Goal: Use online tool/utility: Utilize a website feature to perform a specific function

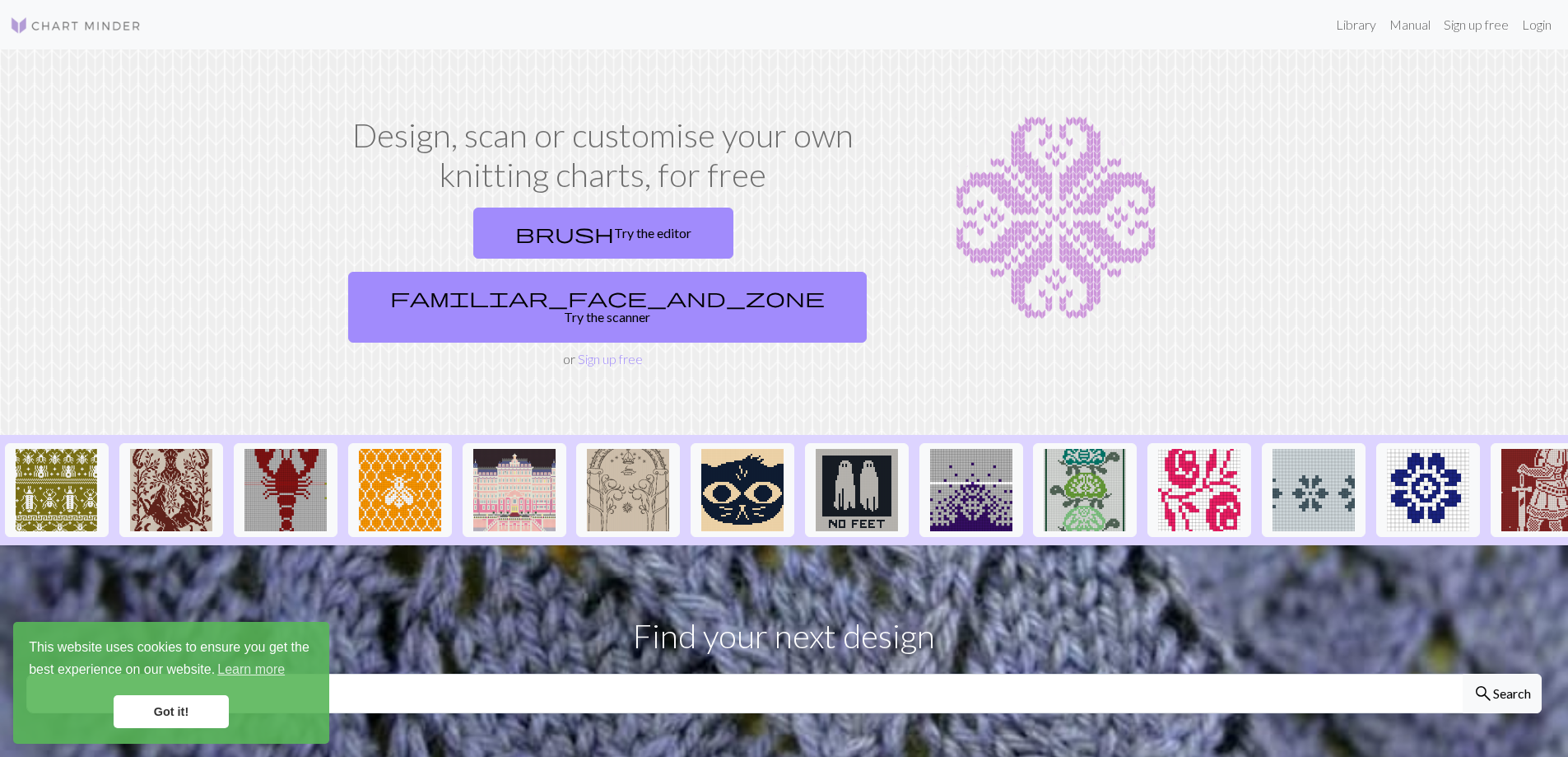
click at [155, 720] on link "Got it!" at bounding box center [171, 711] width 115 height 33
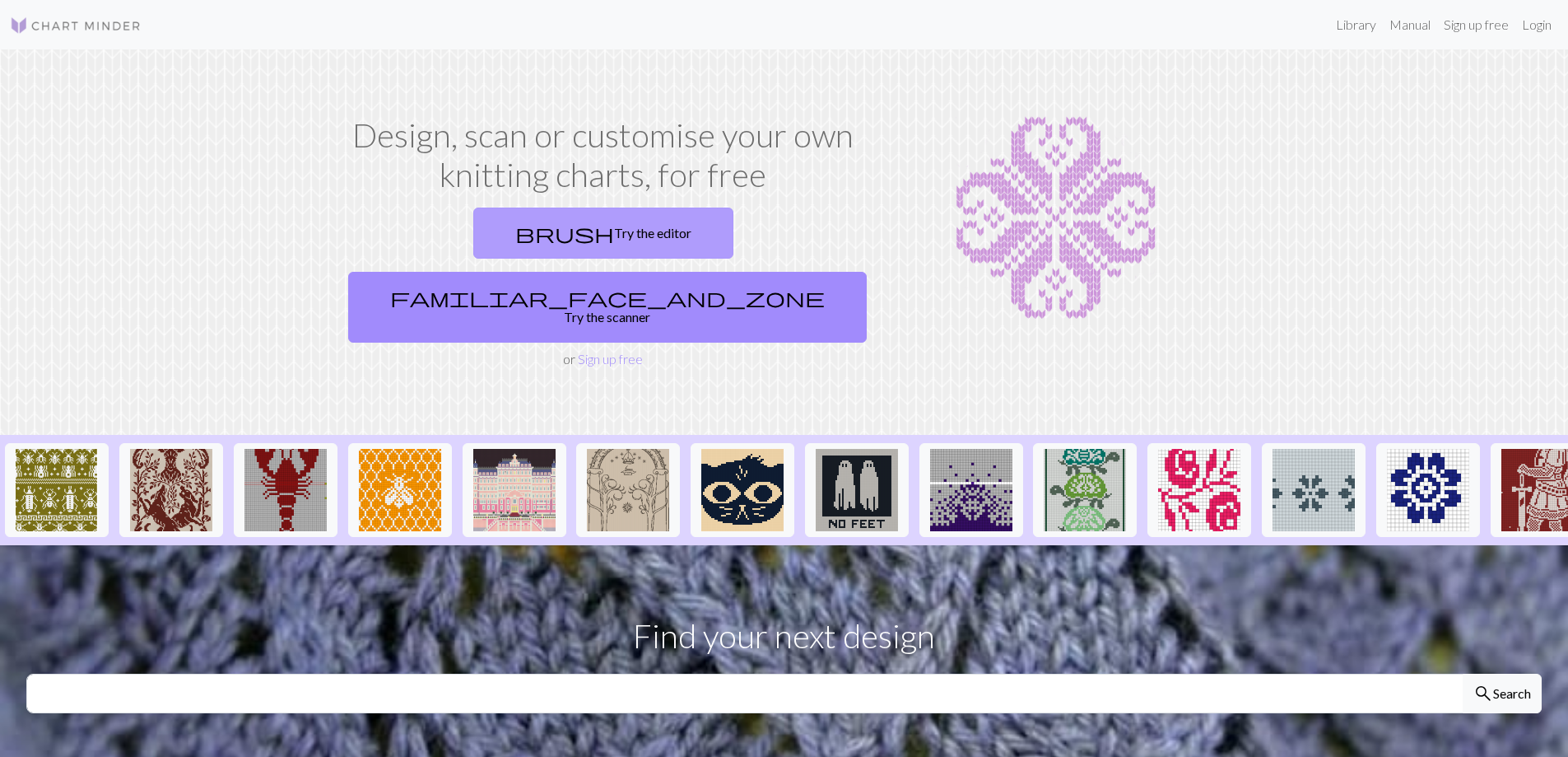
click at [508, 227] on link "brush Try the editor" at bounding box center [604, 233] width 260 height 51
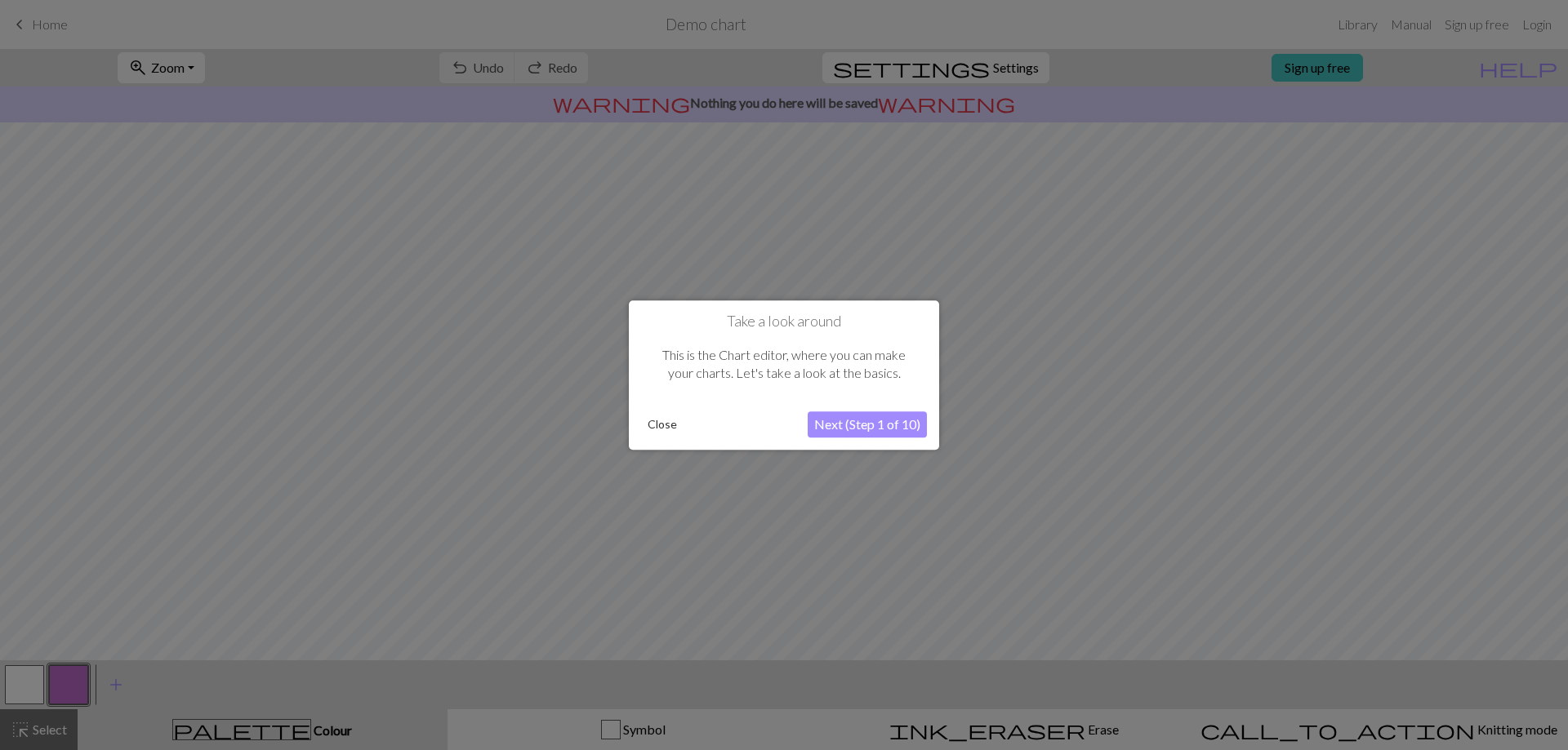
click at [861, 421] on button "Next (Step 1 of 10)" at bounding box center [867, 424] width 119 height 26
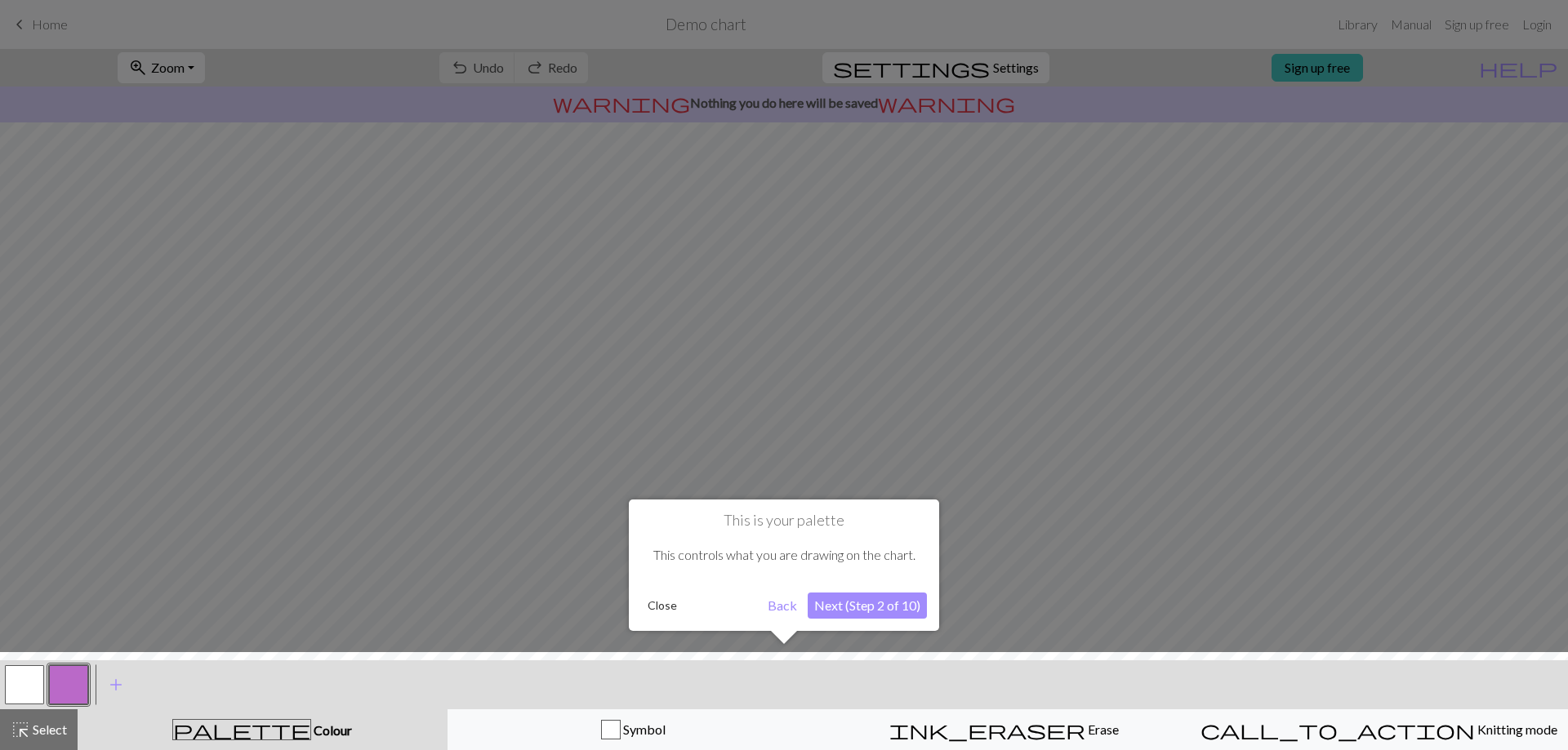
click at [859, 610] on button "Next (Step 2 of 10)" at bounding box center [867, 605] width 119 height 26
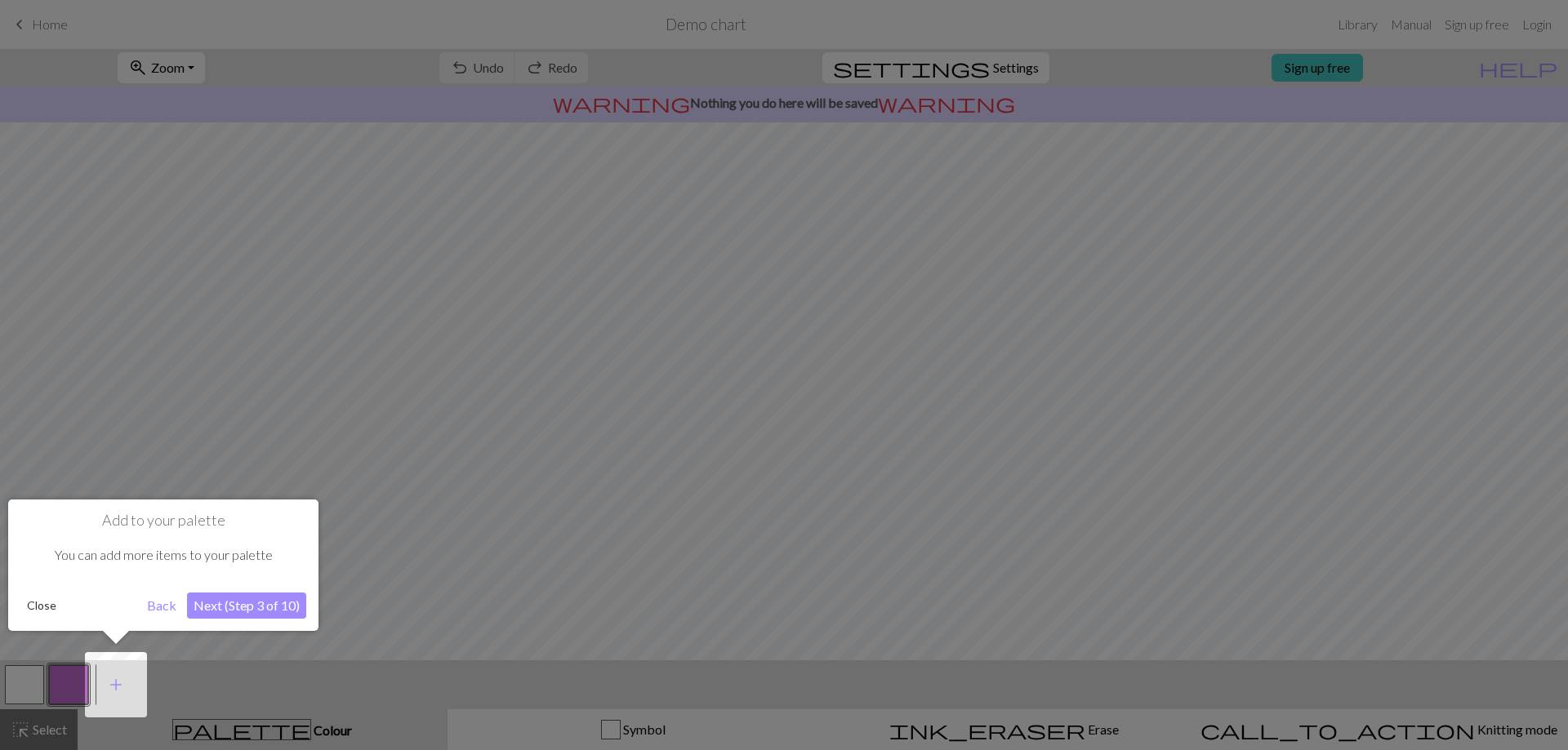
click at [221, 611] on button "Next (Step 3 of 10)" at bounding box center [247, 605] width 119 height 26
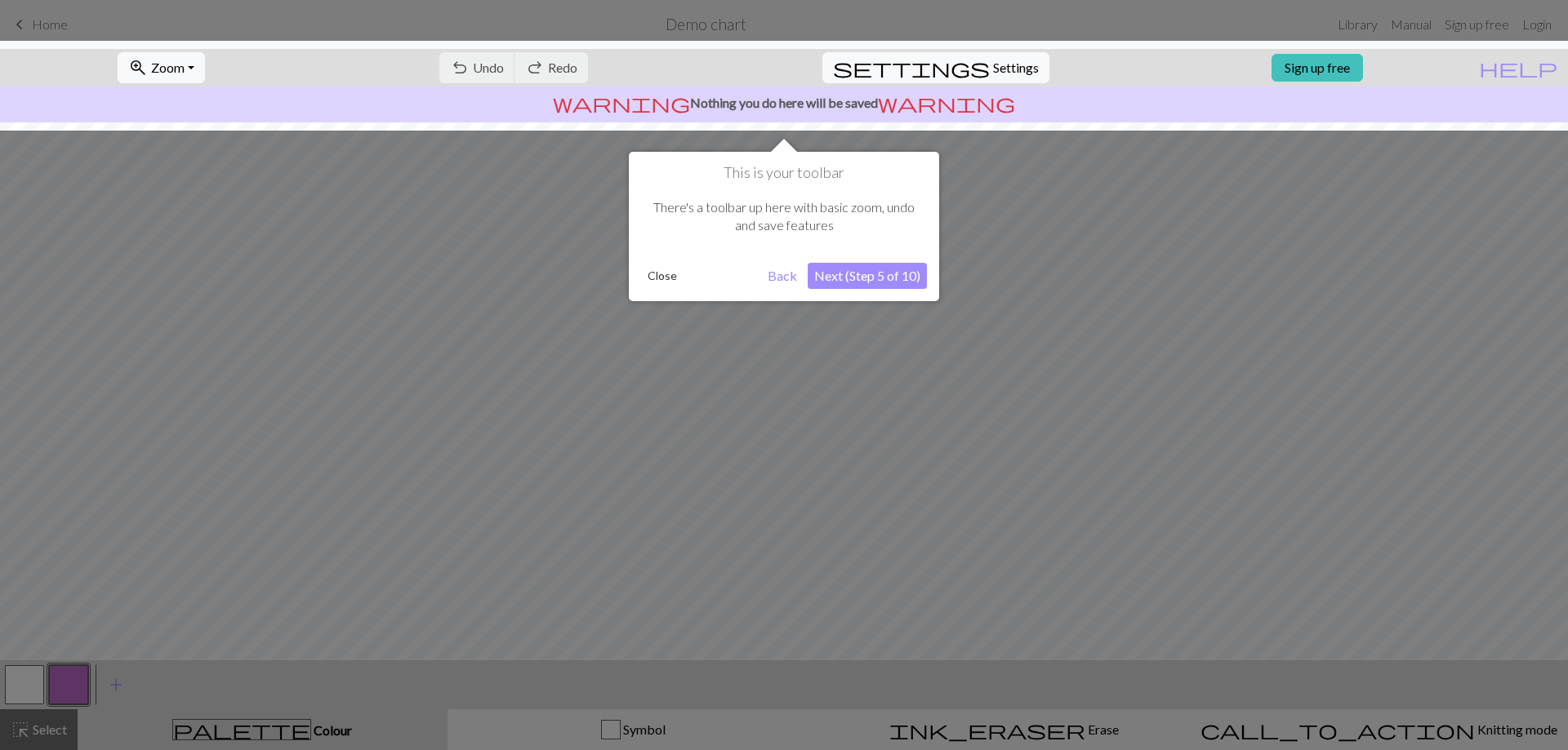
click at [896, 275] on button "Next (Step 5 of 10)" at bounding box center [867, 276] width 119 height 26
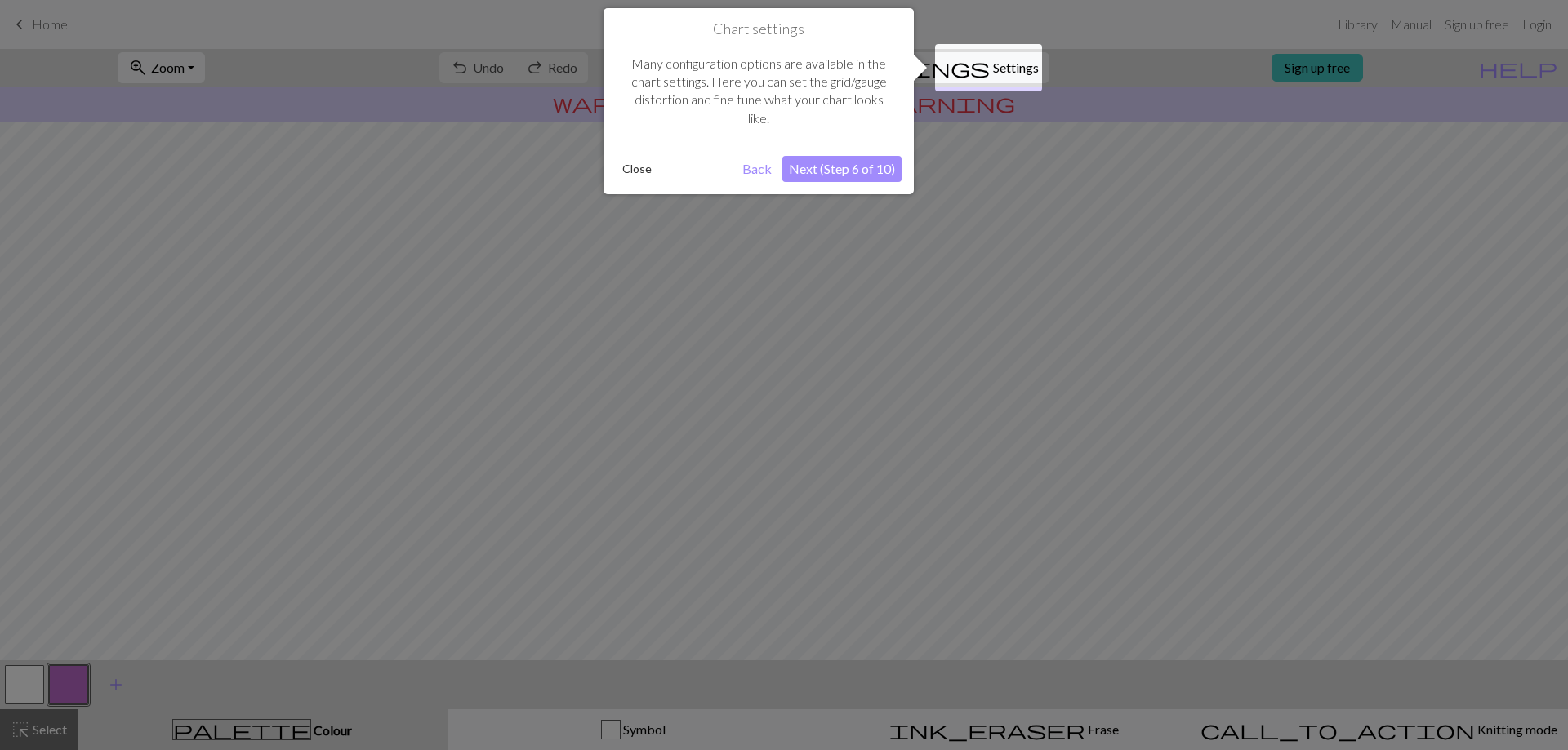
click at [853, 158] on button "Next (Step 6 of 10)" at bounding box center [842, 168] width 119 height 26
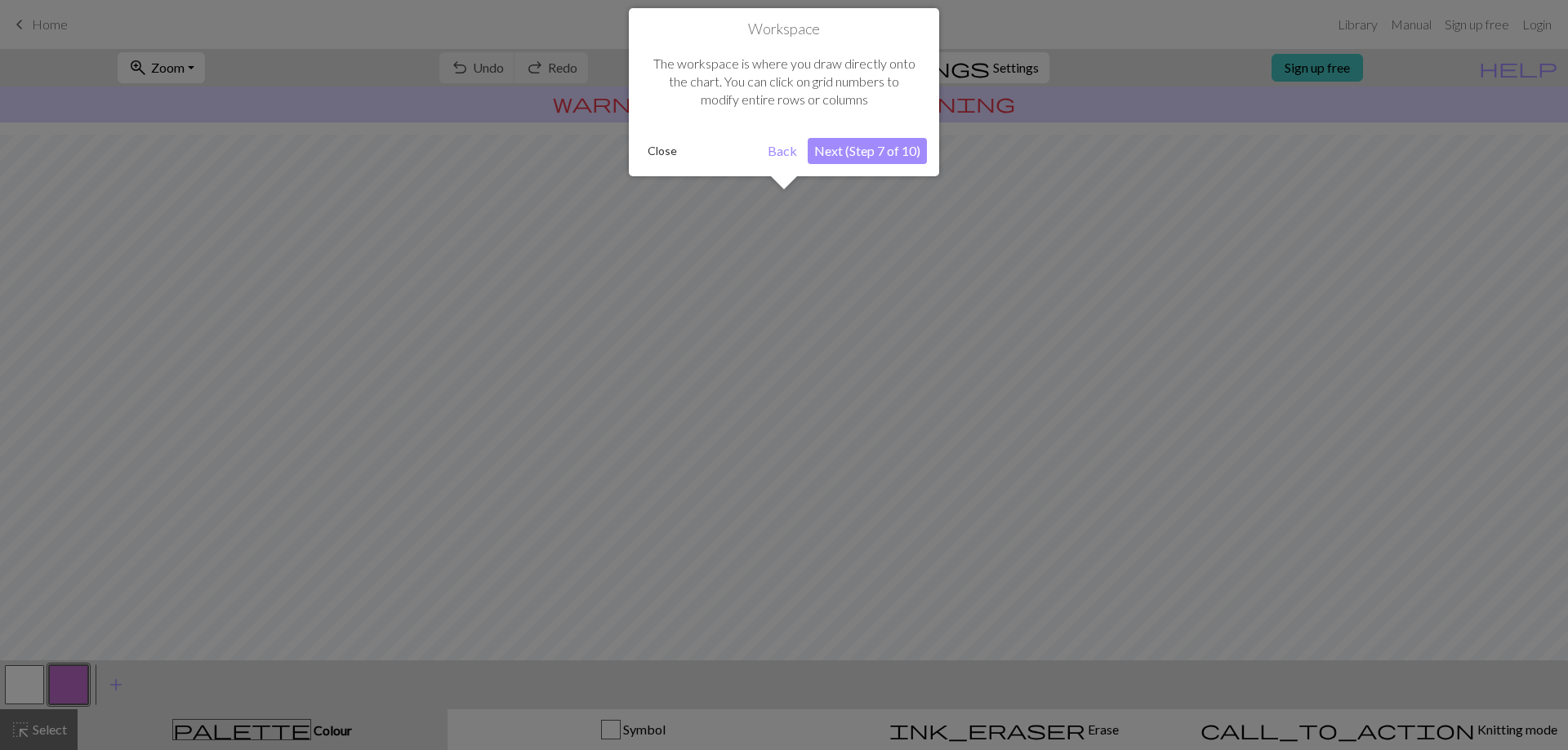
scroll to position [70, 0]
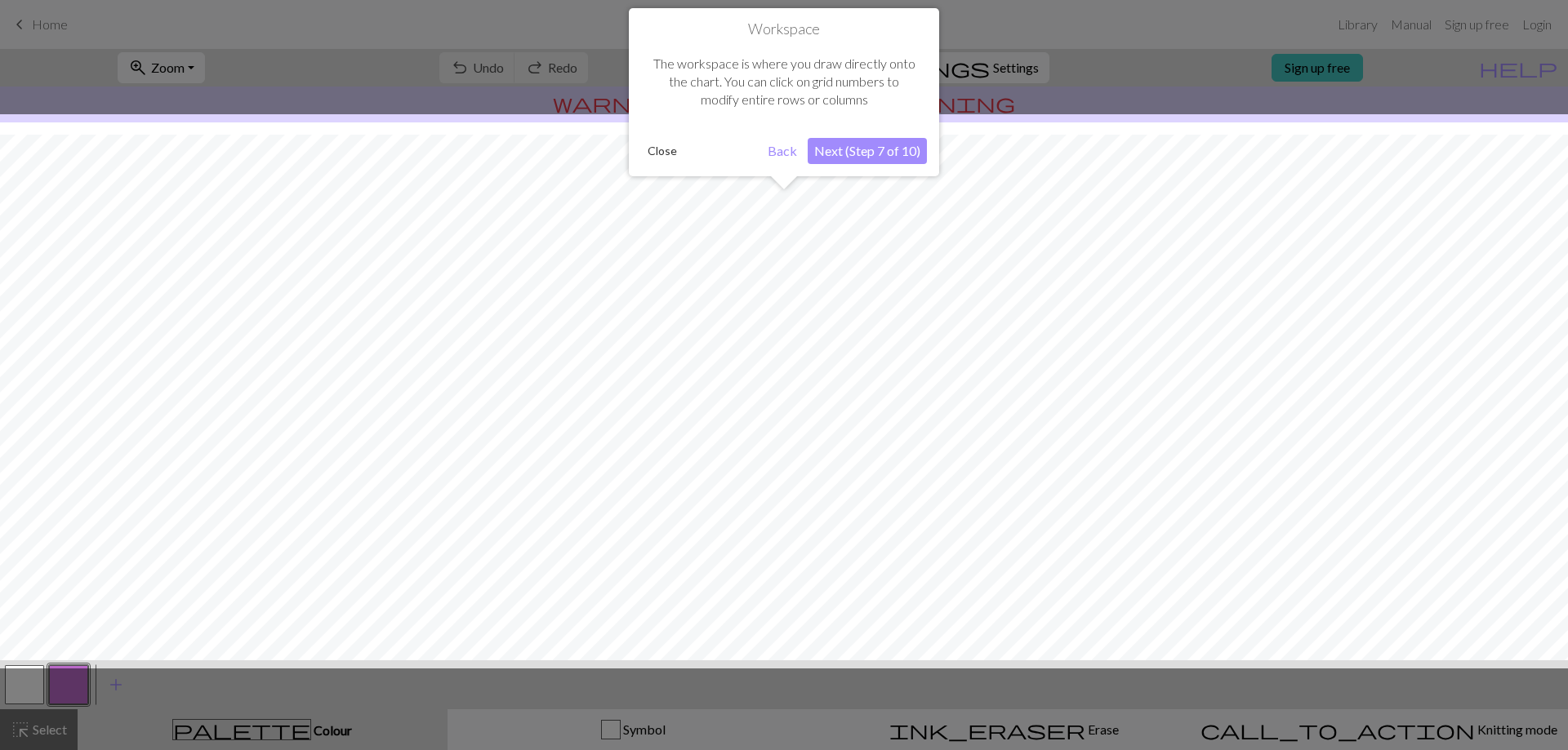
click at [653, 151] on button "Close" at bounding box center [662, 151] width 43 height 24
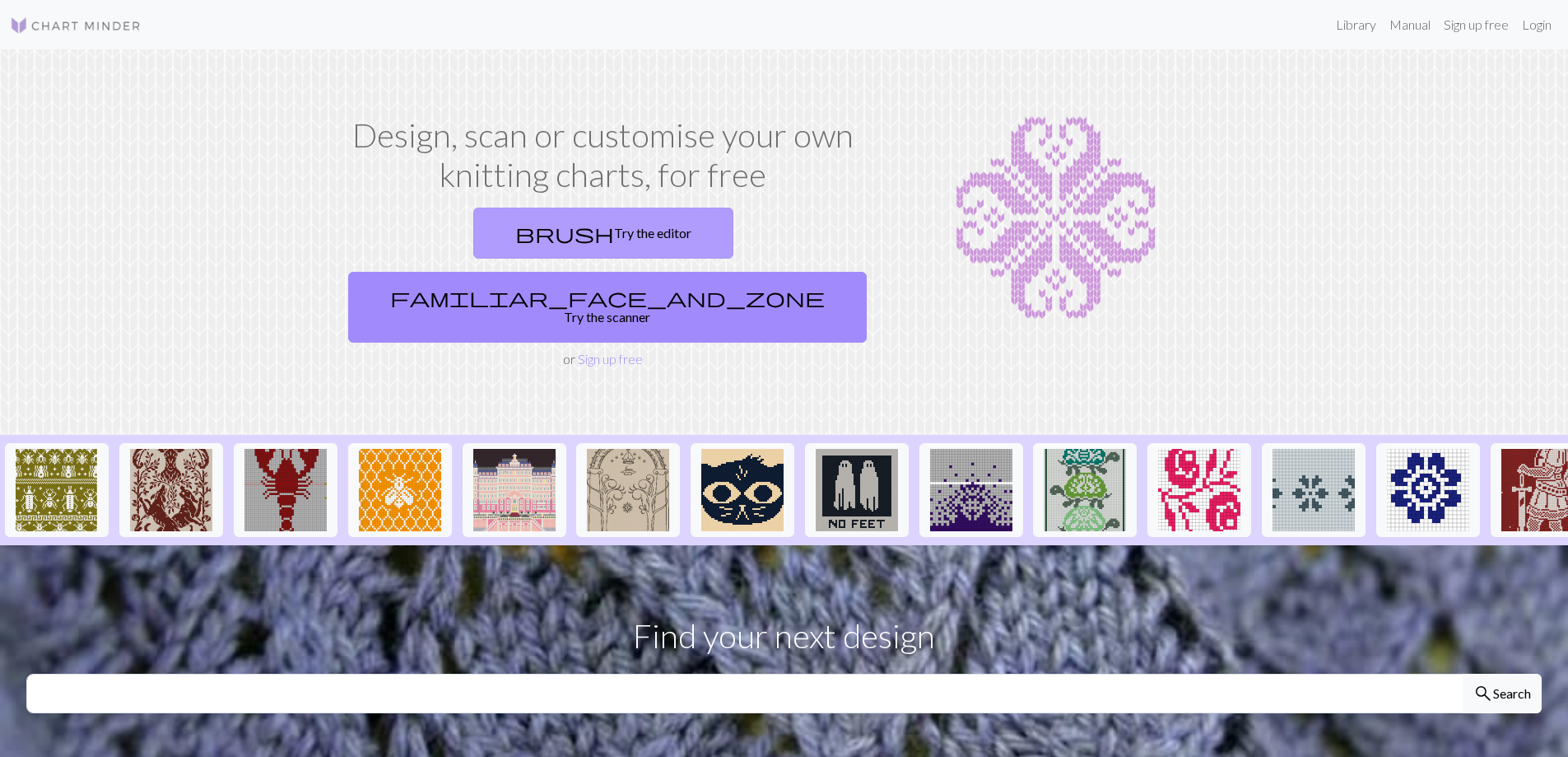
click at [504, 232] on link "brush Try the editor" at bounding box center [604, 233] width 260 height 51
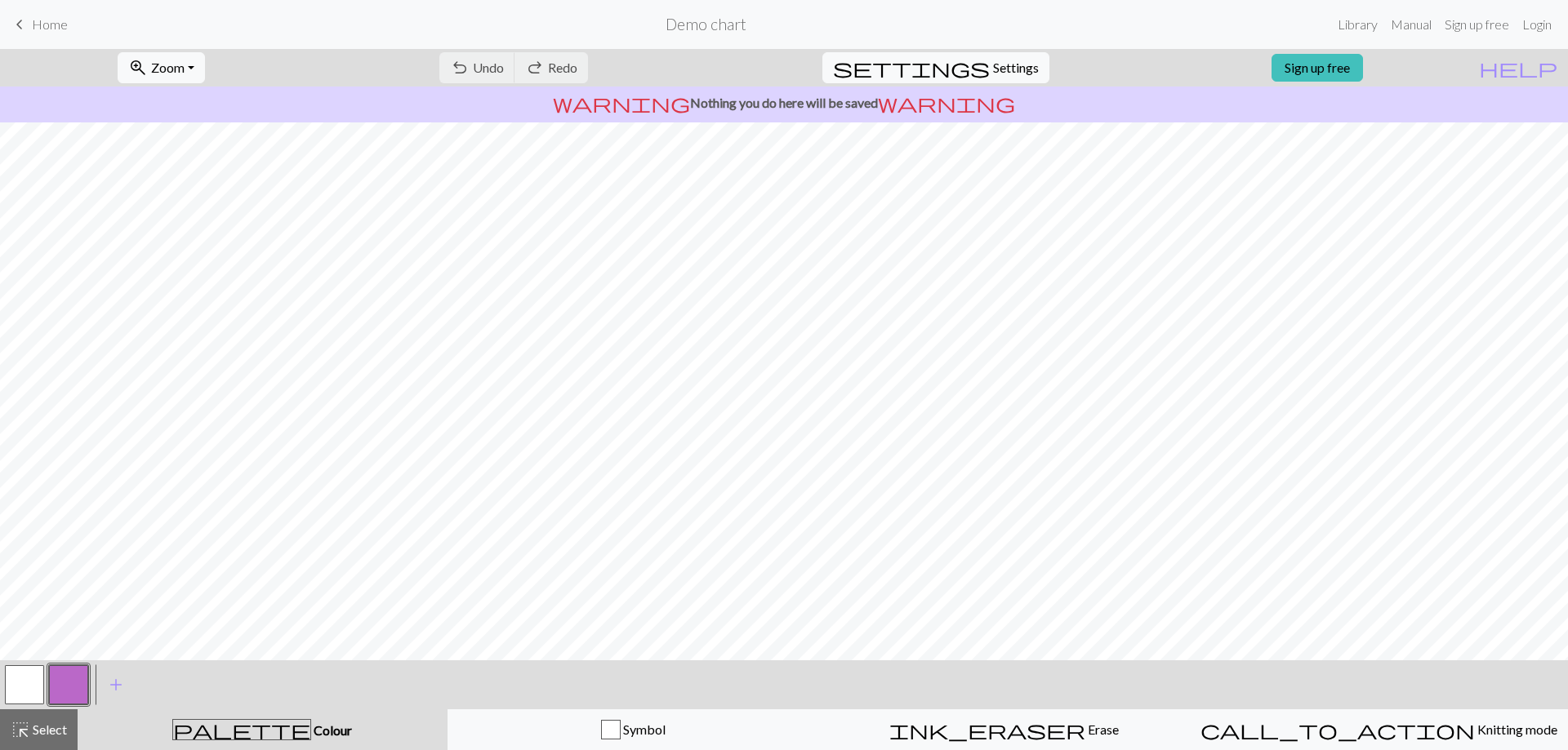
click at [34, 25] on span "Home" at bounding box center [49, 23] width 36 height 16
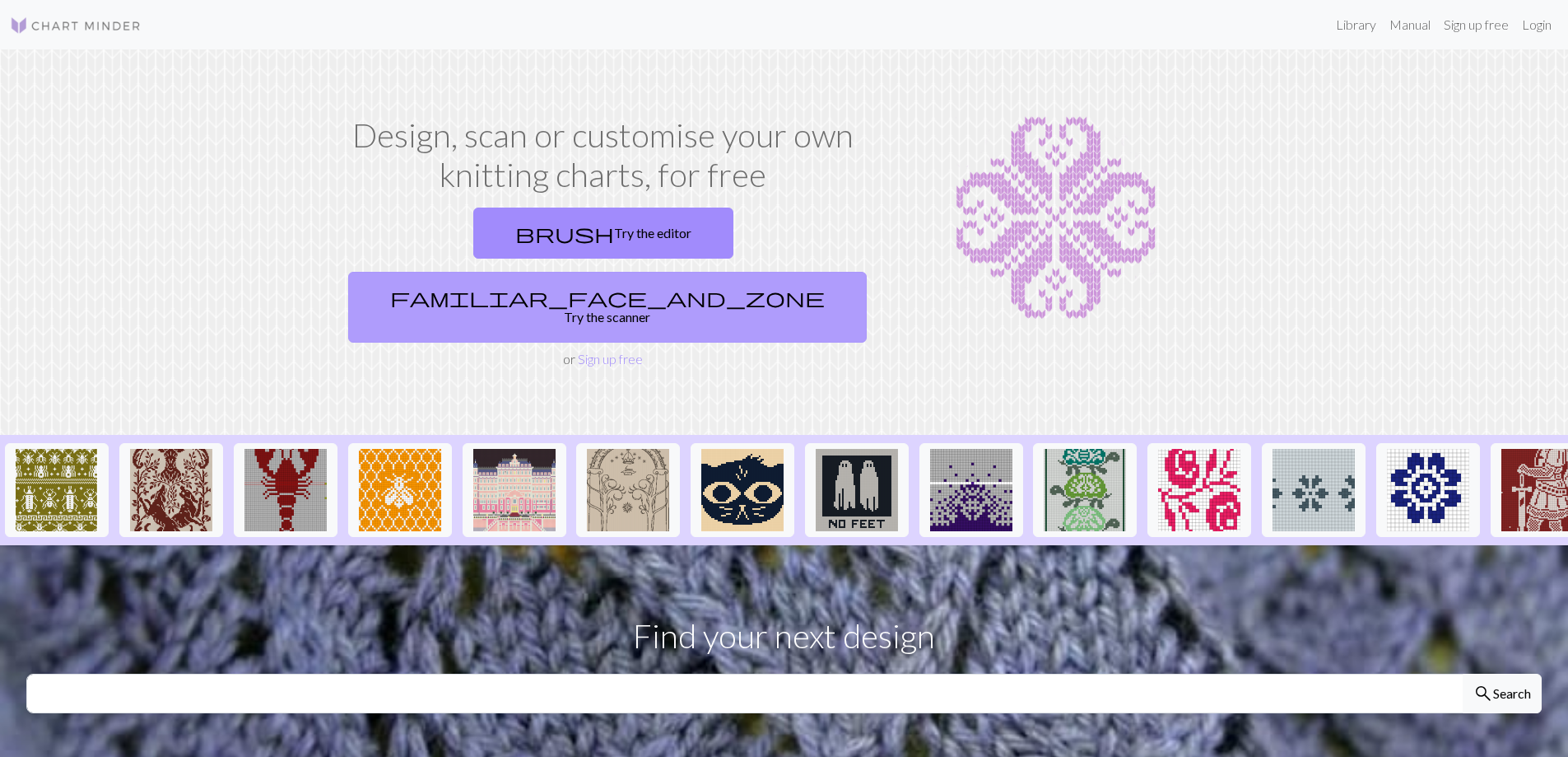
click at [766, 272] on link "familiar_face_and_zone Try the scanner" at bounding box center [607, 307] width 518 height 71
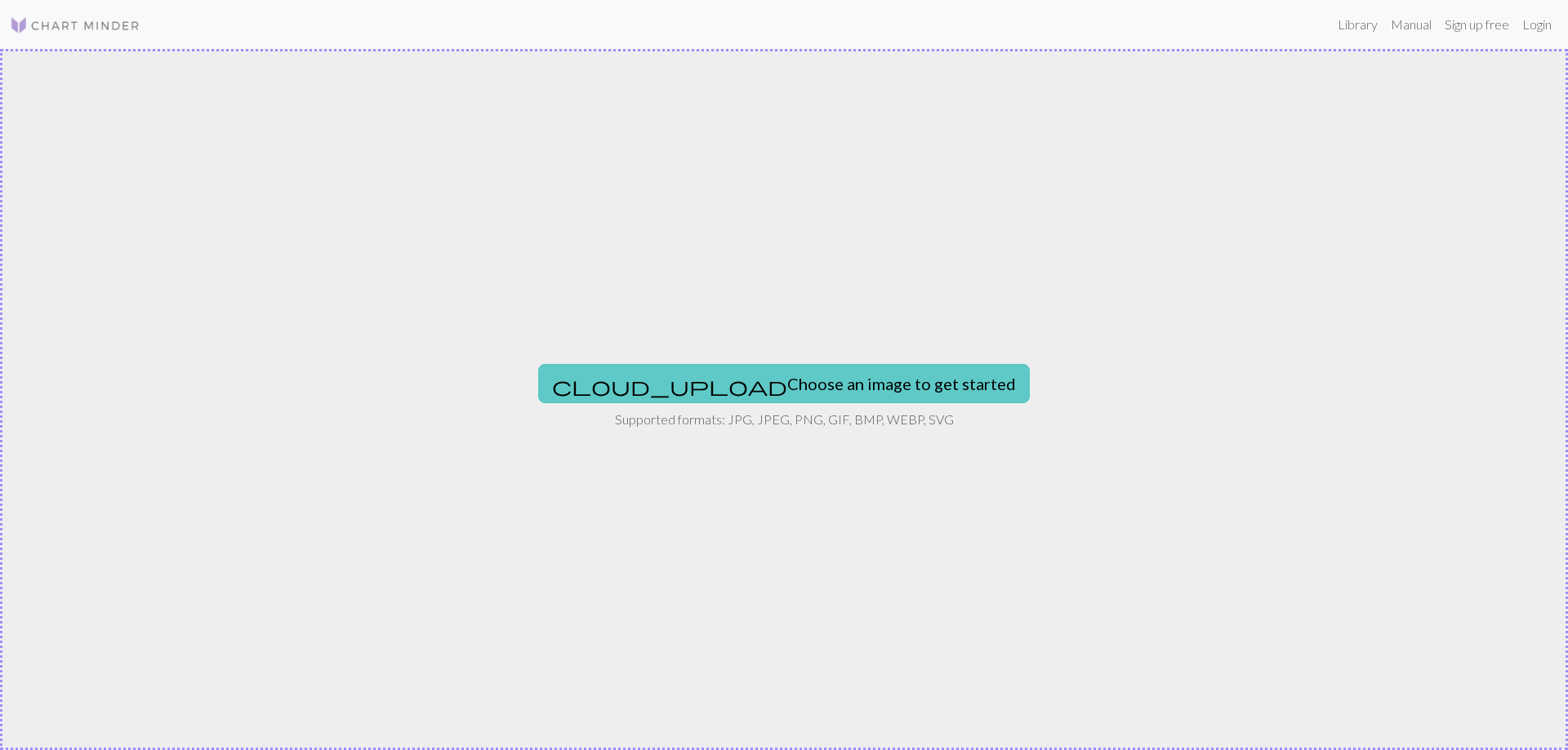
click at [786, 385] on button "cloud_upload Choose an image to get started" at bounding box center [784, 383] width 491 height 39
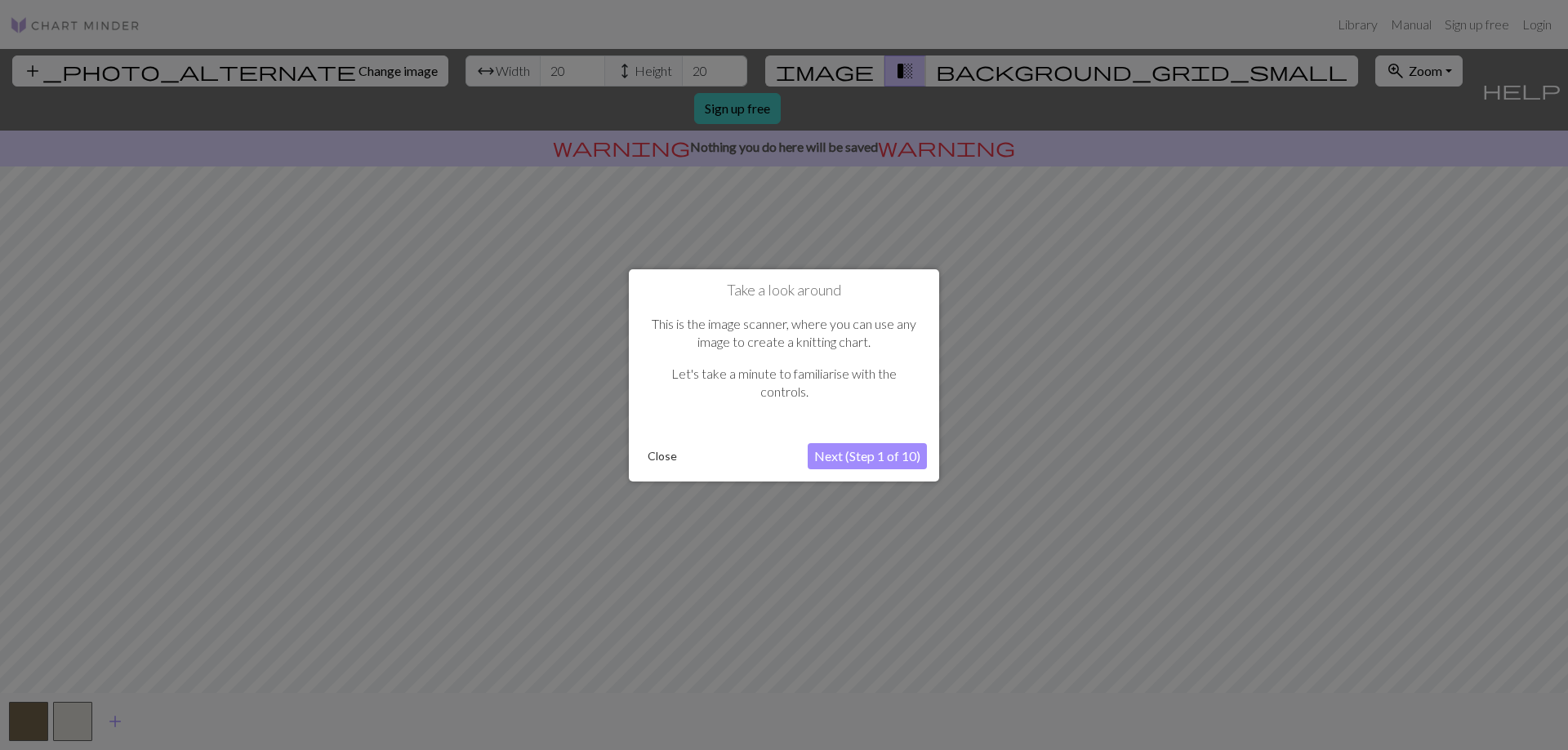
click at [649, 466] on button "Close" at bounding box center [662, 456] width 43 height 24
